Goal: Task Accomplishment & Management: Manage account settings

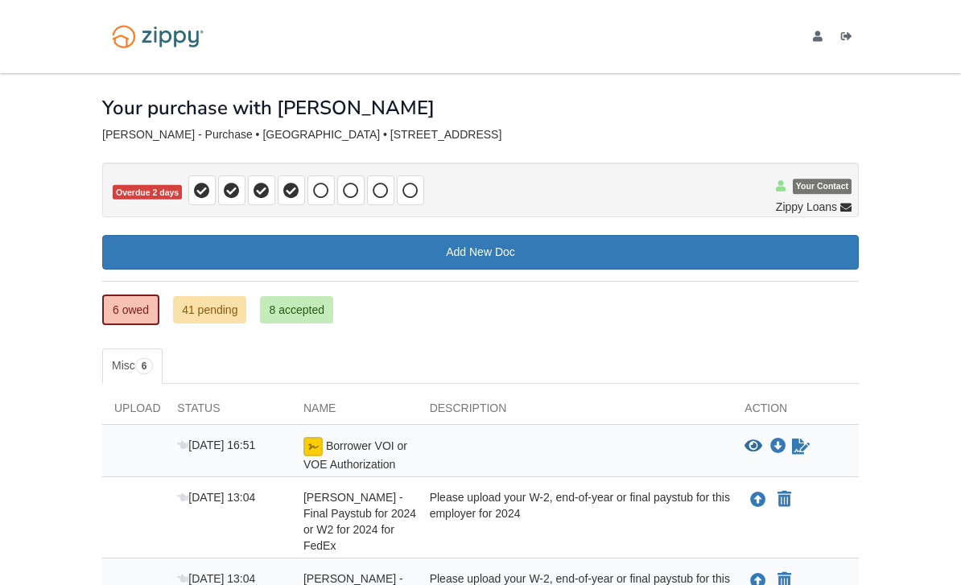
scroll to position [330, 0]
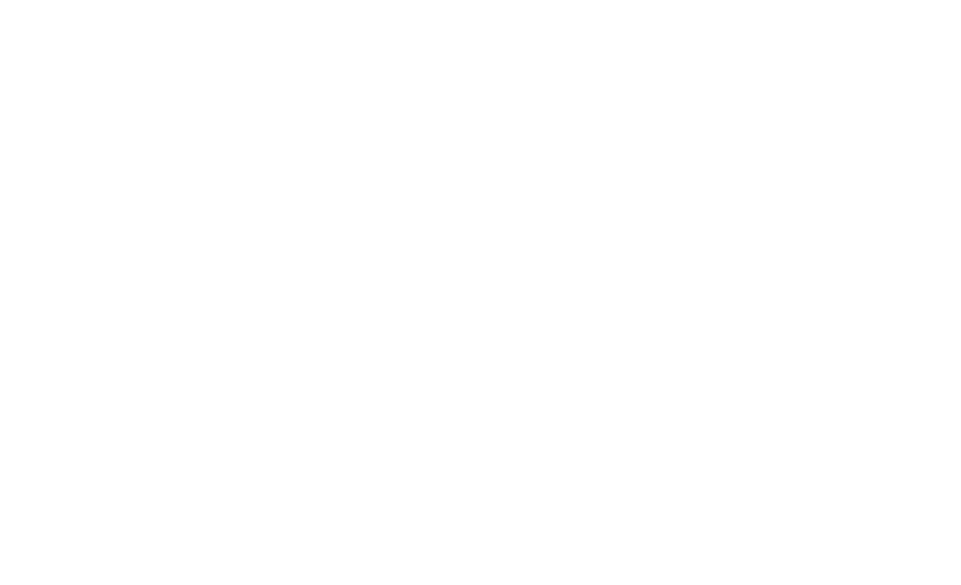
click at [854, 0] on html "Login Toggle navigation Home Have an account? Apply Now Have an account? Log in…" at bounding box center [480, 0] width 961 height 0
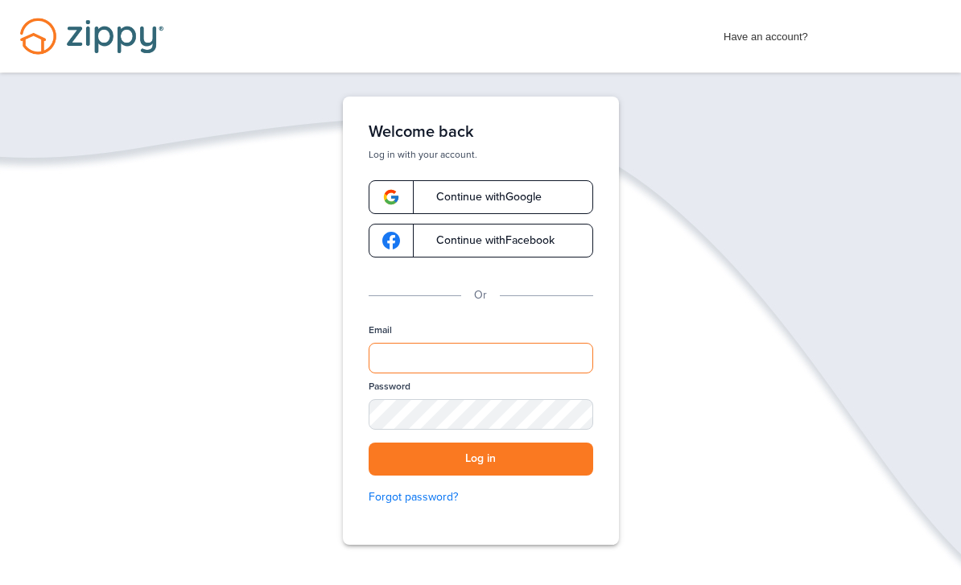
click at [460, 366] on input "Email" at bounding box center [481, 358] width 225 height 31
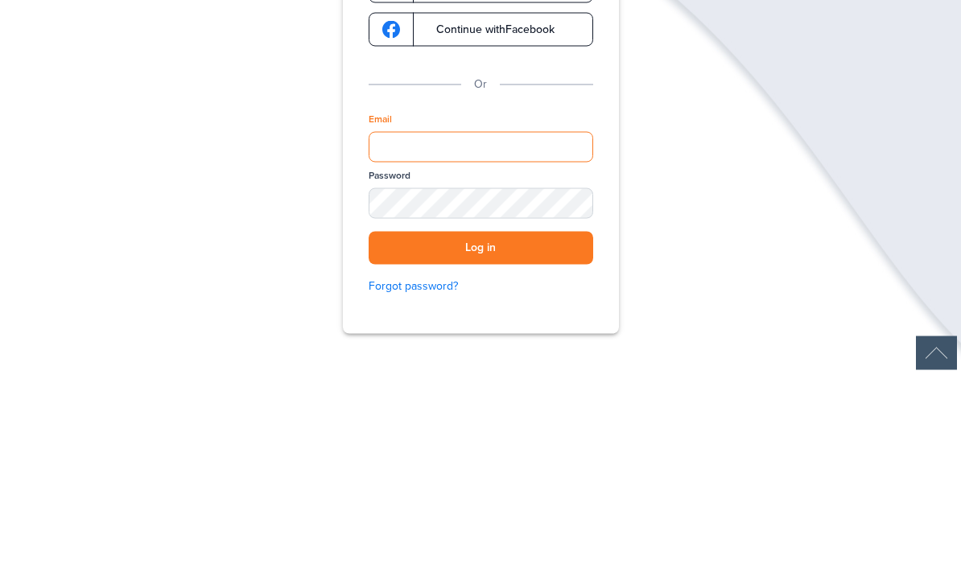
type input "**********"
click at [481, 443] on button "Log in" at bounding box center [481, 459] width 225 height 33
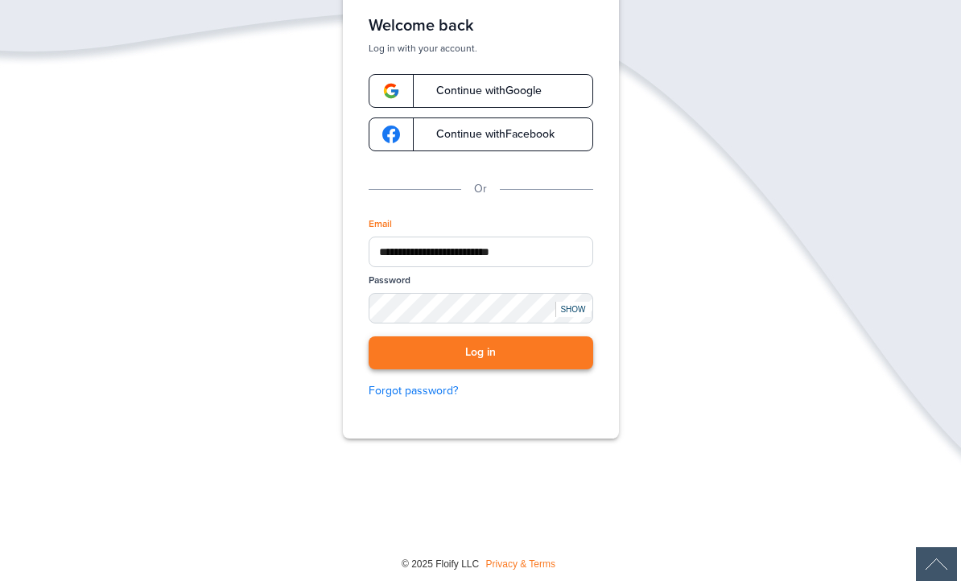
click at [571, 363] on button "Log in" at bounding box center [481, 353] width 225 height 33
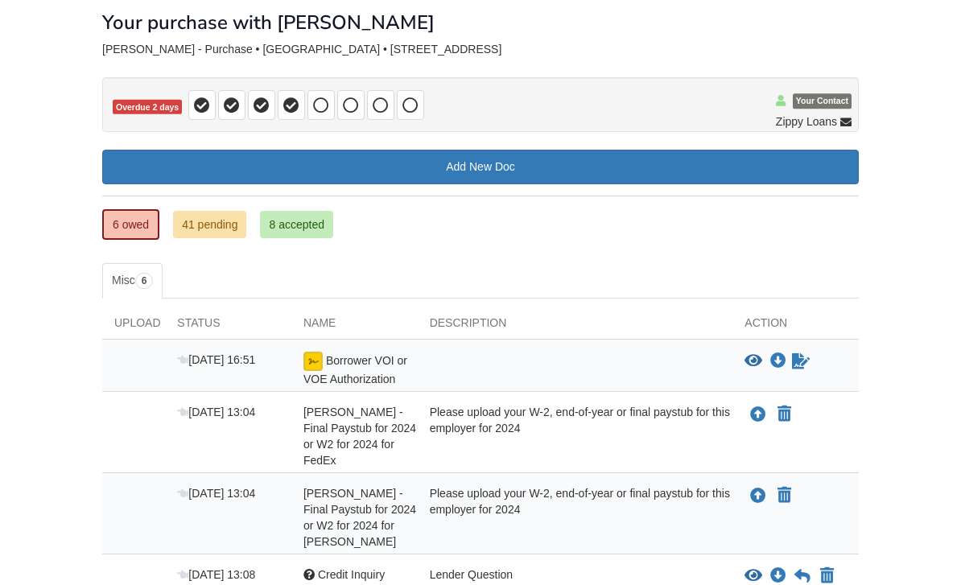
scroll to position [83, 0]
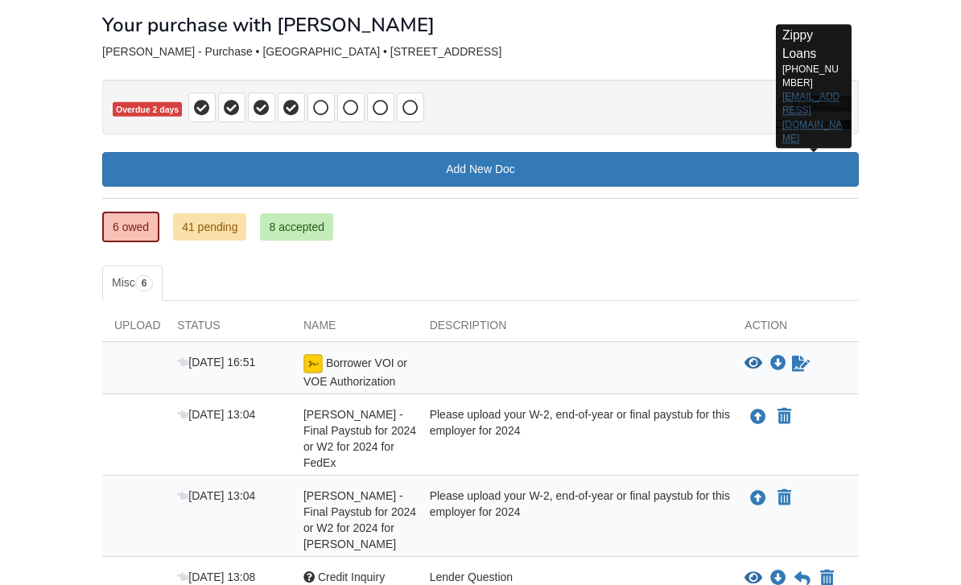
click at [822, 93] on link "zippyguide@zippymh.com" at bounding box center [813, 118] width 60 height 52
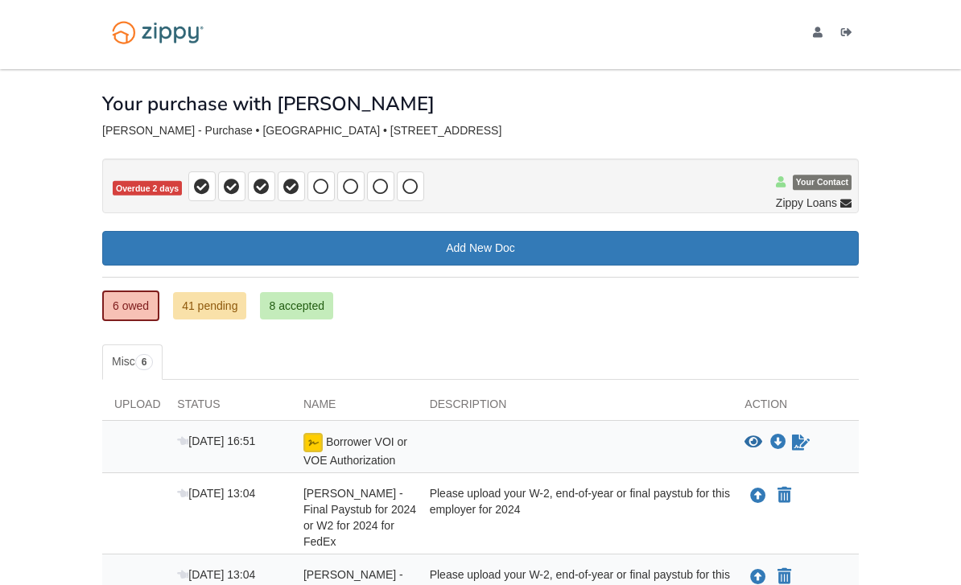
scroll to position [0, 0]
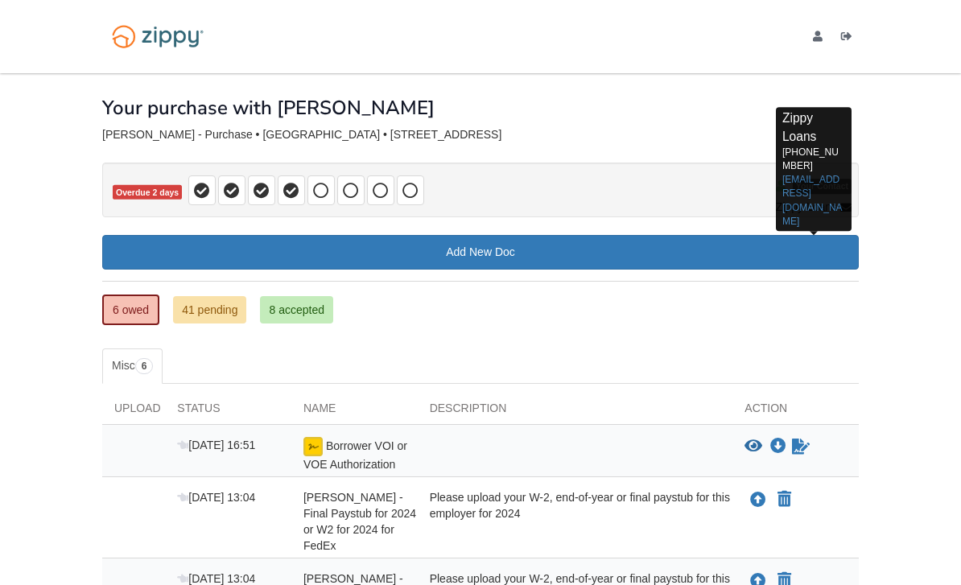
click at [837, 213] on span "Zippy Loans" at bounding box center [806, 207] width 61 height 16
click at [812, 184] on link "zippyguide@zippymh.com" at bounding box center [813, 201] width 60 height 52
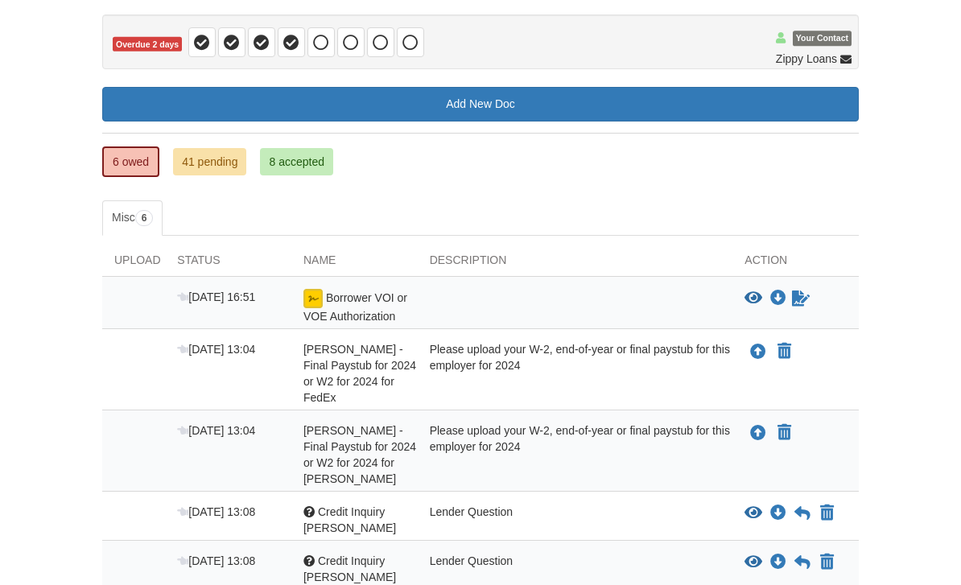
scroll to position [134, 0]
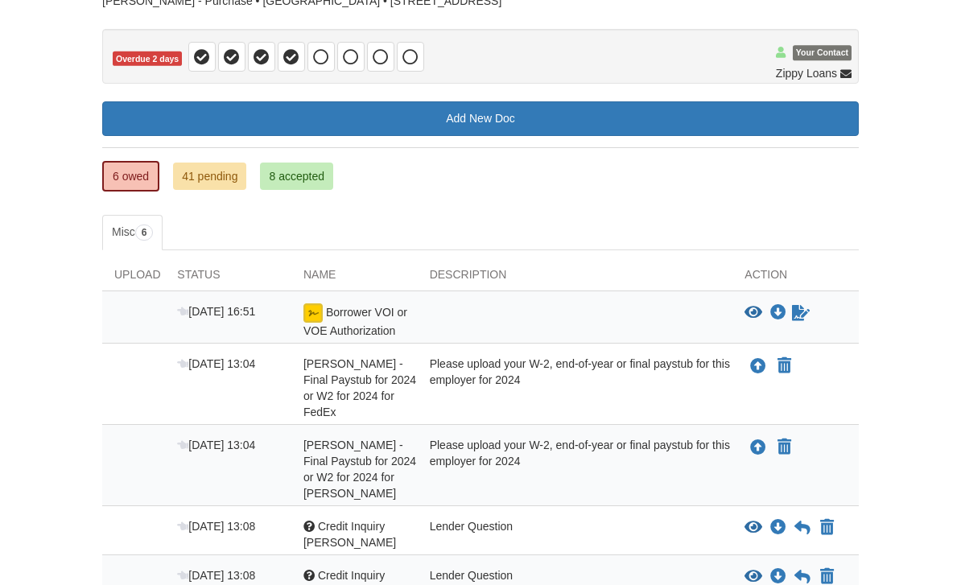
click at [312, 177] on link "8 accepted" at bounding box center [296, 176] width 73 height 27
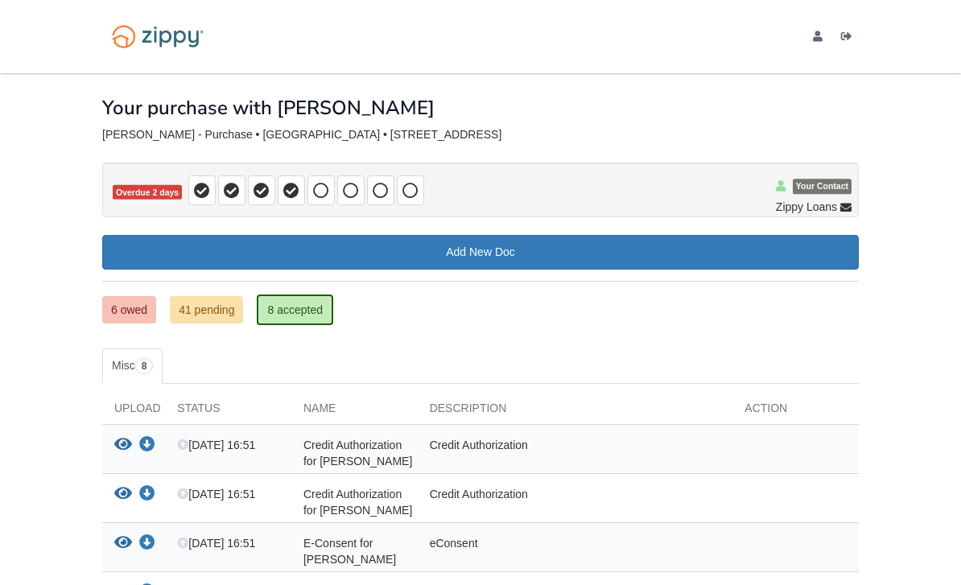
click at [214, 297] on link "41 pending" at bounding box center [206, 309] width 73 height 27
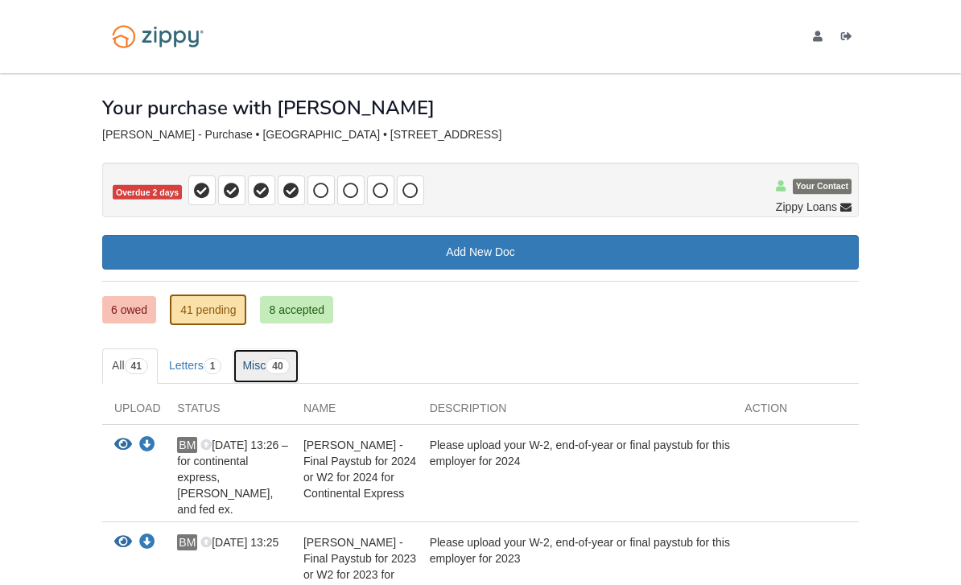
click at [269, 370] on link "Misc 40" at bounding box center [266, 366] width 66 height 35
click at [133, 309] on link "6 owed" at bounding box center [129, 309] width 54 height 27
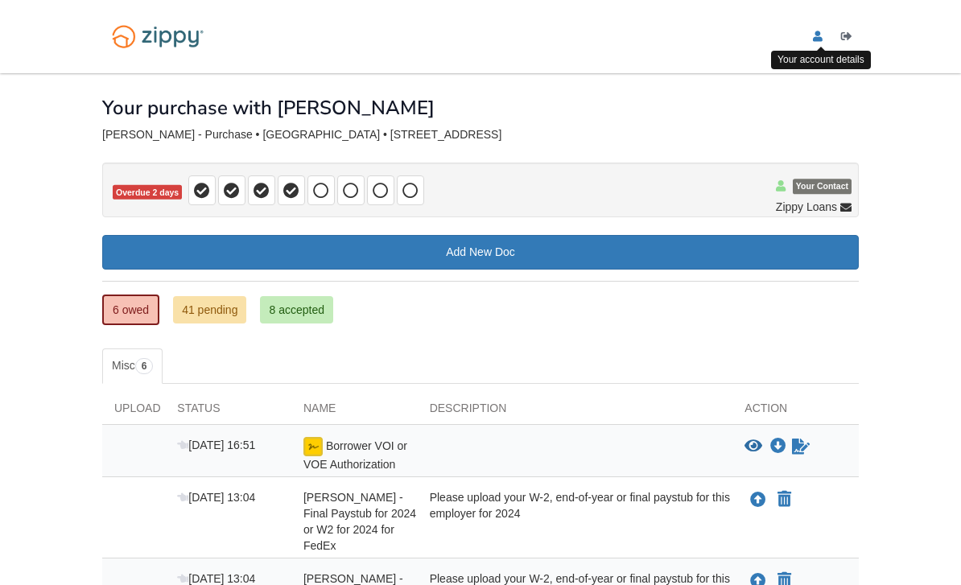
click at [815, 36] on icon "edit profile" at bounding box center [818, 36] width 10 height 11
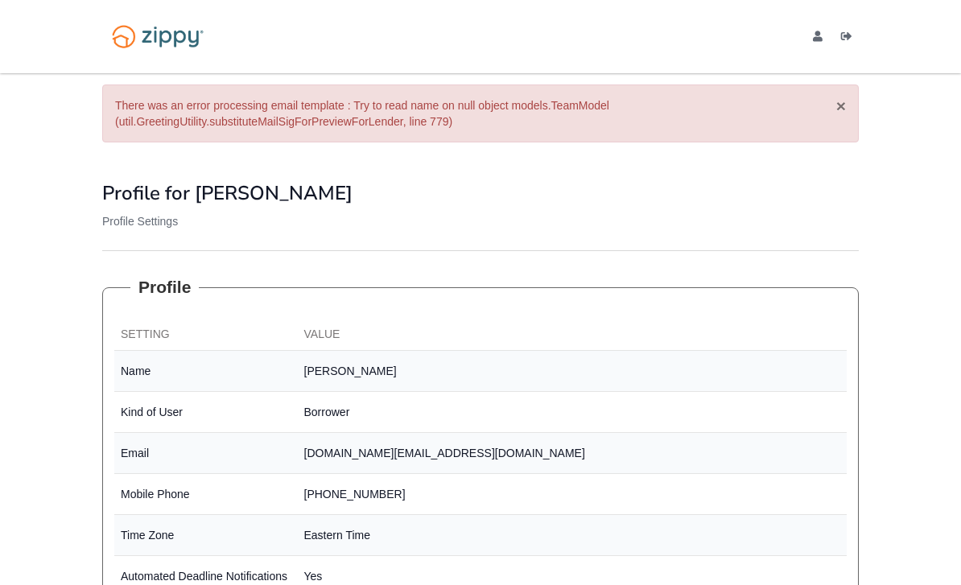
click at [838, 110] on button "×" at bounding box center [842, 105] width 10 height 17
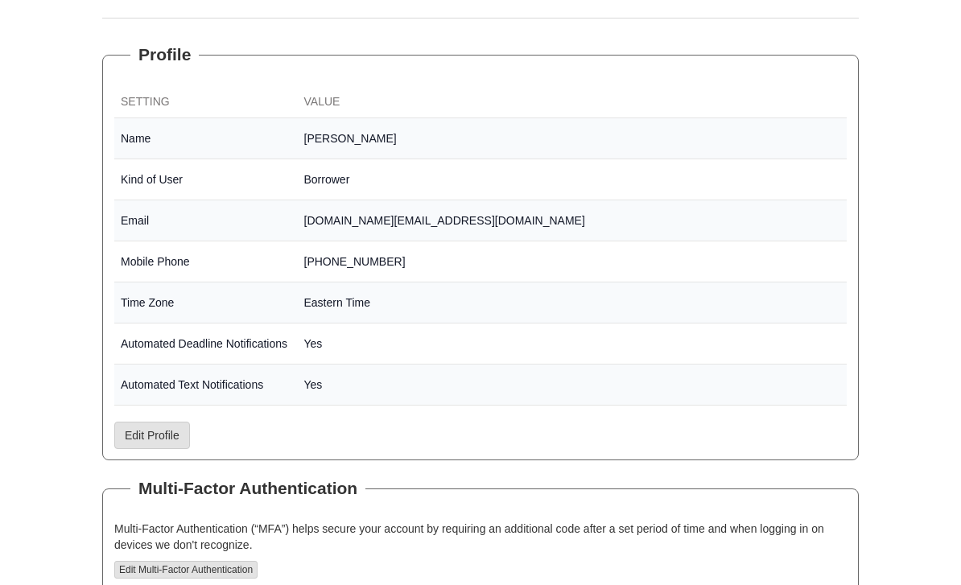
scroll to position [147, 0]
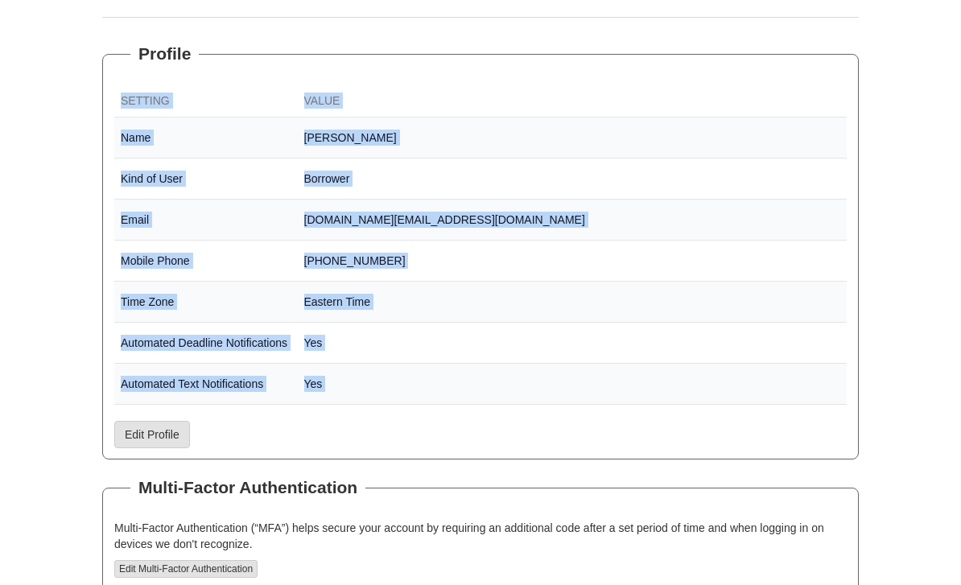
drag, startPoint x: 953, startPoint y: 407, endPoint x: 961, endPoint y: 316, distance: 92.1
click at [961, 316] on body "[DOMAIN_NAME][EMAIL_ADDRESS][DOMAIN_NAME] Logout" at bounding box center [480, 280] width 961 height 854
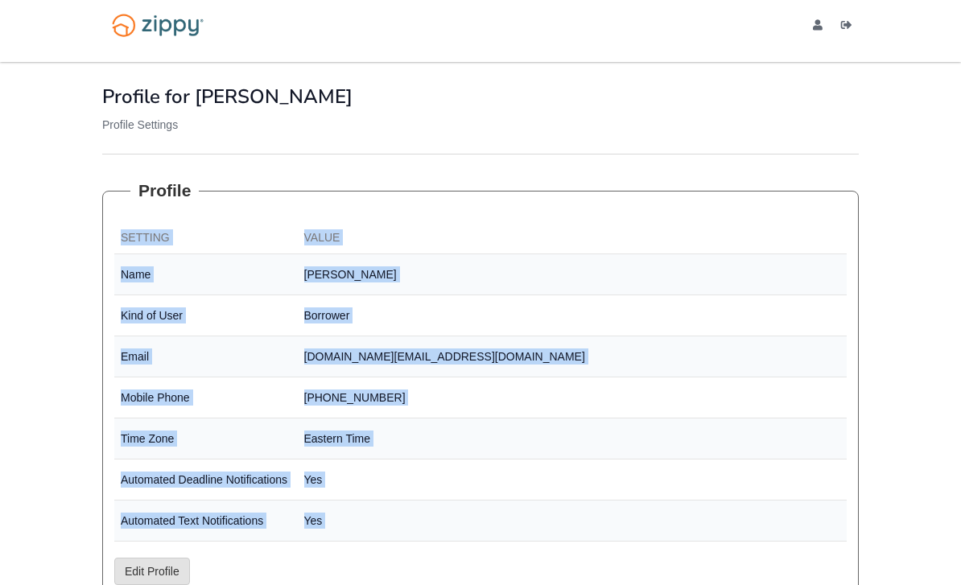
scroll to position [0, 0]
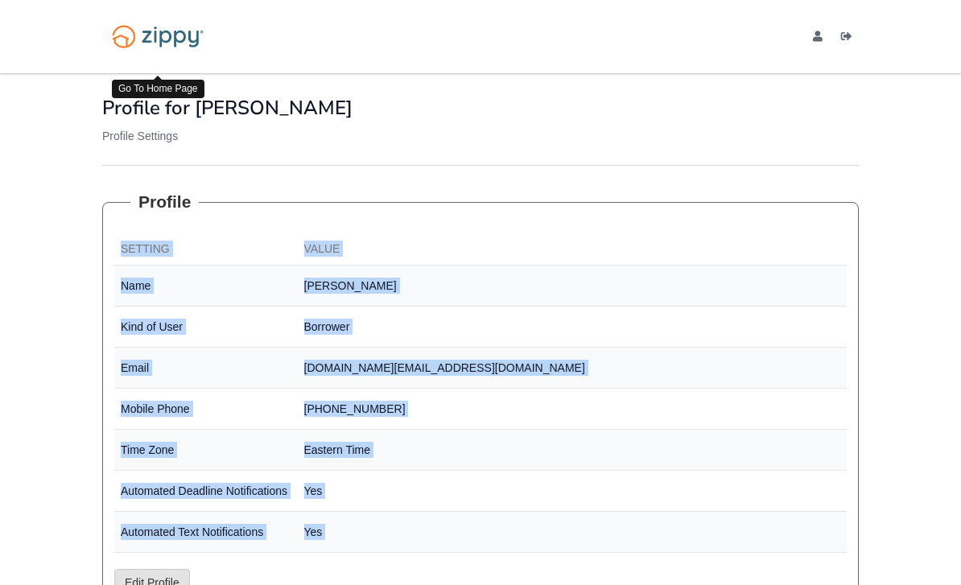
click at [176, 51] on img at bounding box center [157, 37] width 111 height 38
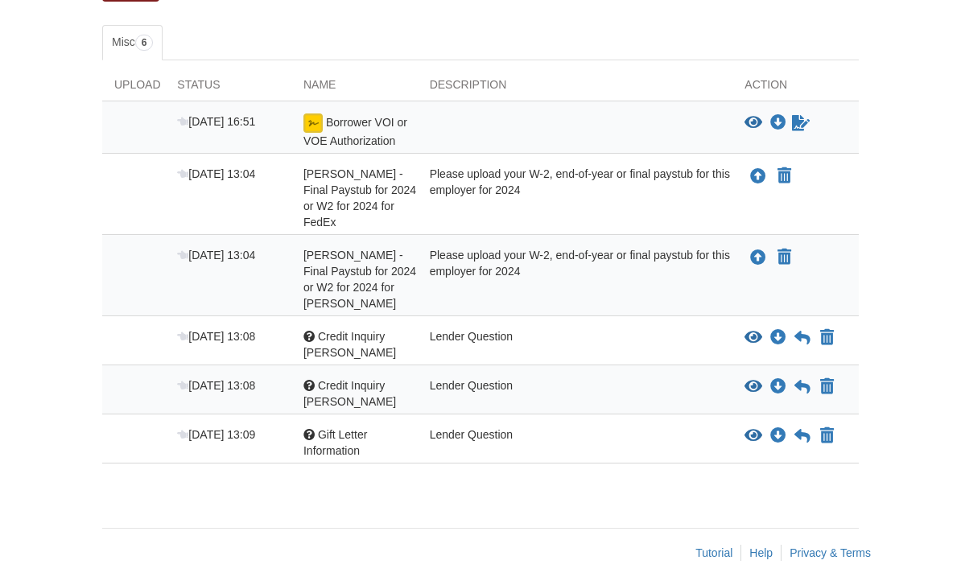
scroll to position [330, 0]
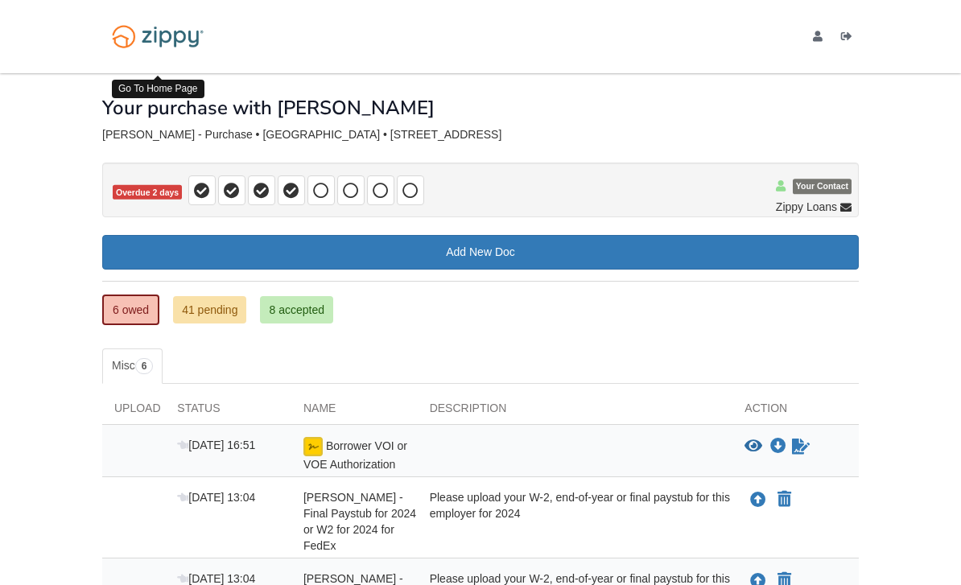
click at [190, 33] on img at bounding box center [157, 37] width 111 height 38
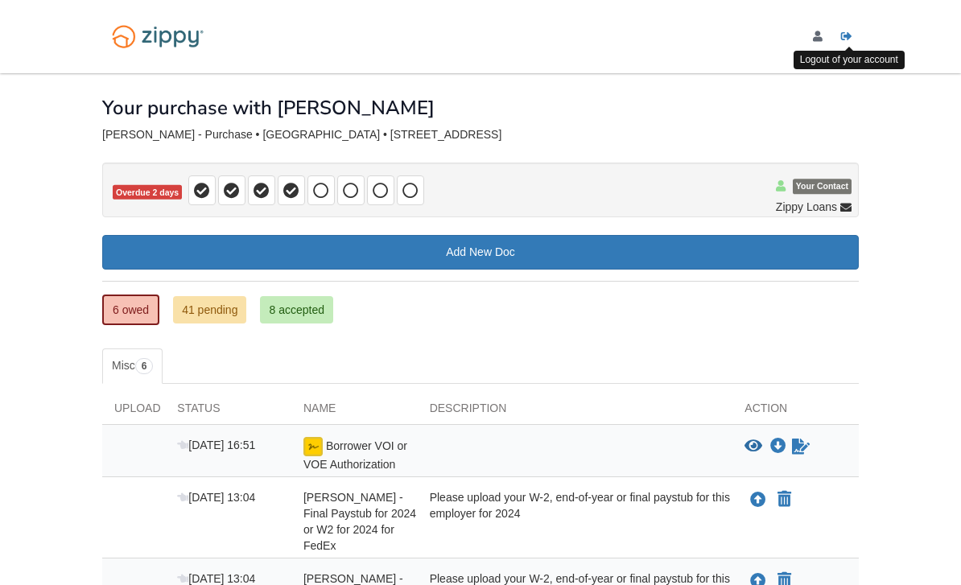
click at [844, 39] on icon "Log out" at bounding box center [846, 36] width 11 height 11
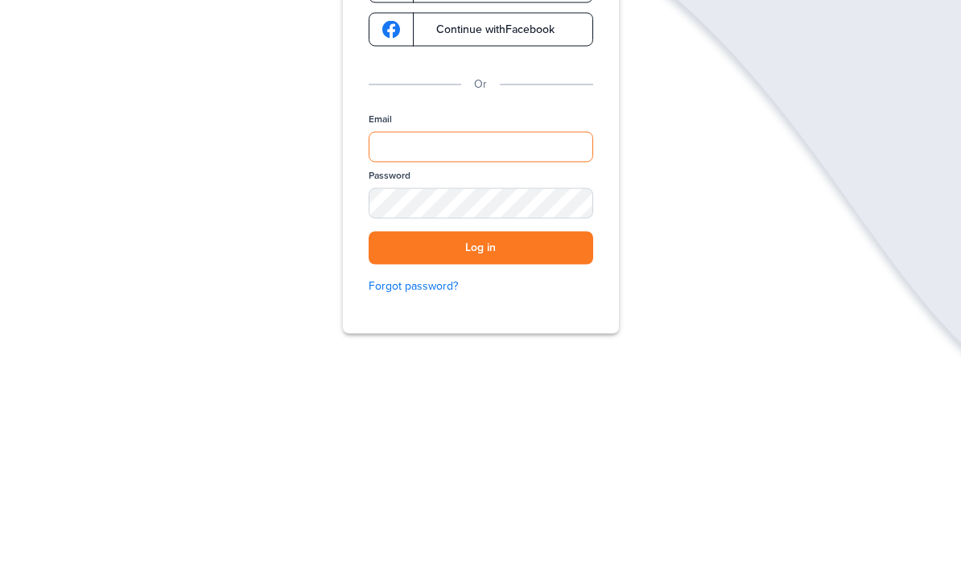
click at [454, 357] on div "Verify your Email We just resent an email with a link to set your password to .…" at bounding box center [481, 371] width 322 height 548
type input "**********"
click at [481, 443] on button "Log in" at bounding box center [481, 459] width 225 height 33
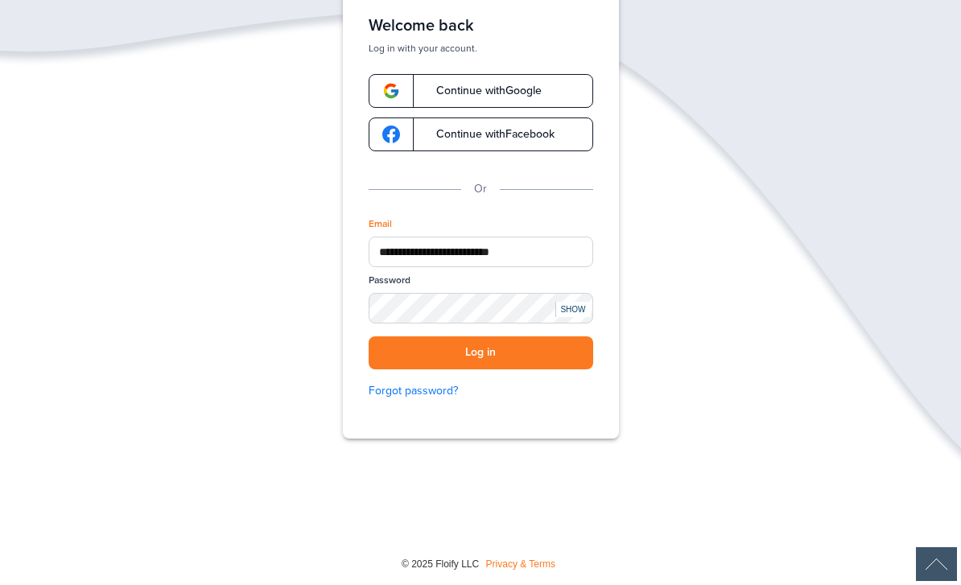
click at [502, 370] on div "**********" at bounding box center [481, 315] width 225 height 196
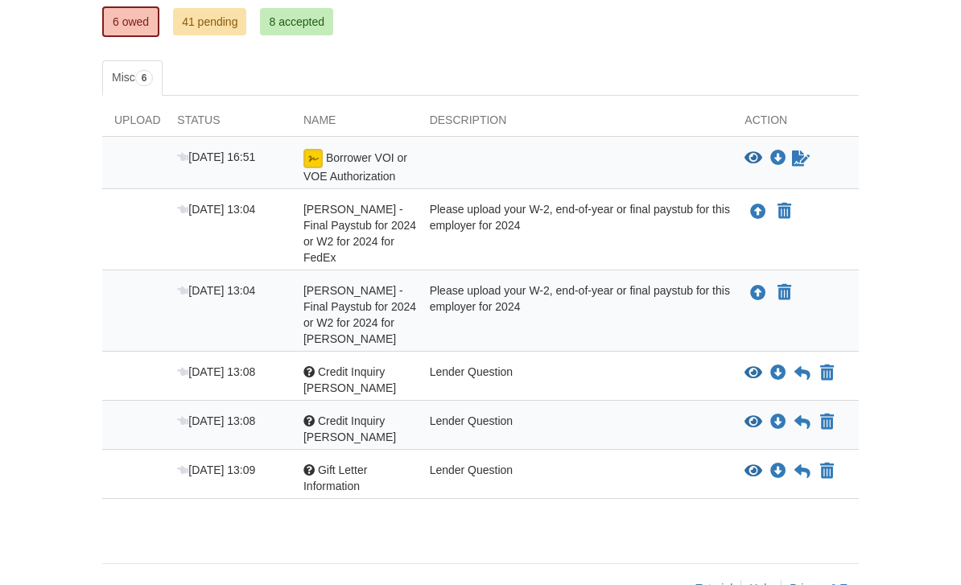
scroll to position [289, 0]
